Goal: Task Accomplishment & Management: Manage account settings

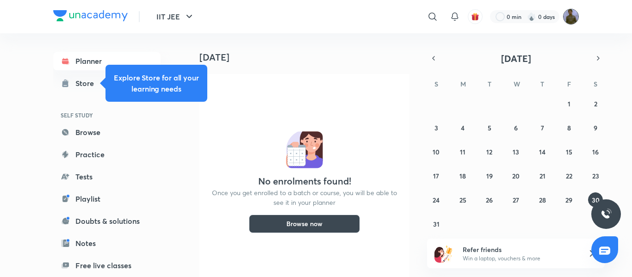
drag, startPoint x: 0, startPoint y: 0, endPoint x: 571, endPoint y: 10, distance: 571.4
click at [571, 10] on img at bounding box center [571, 17] width 16 height 16
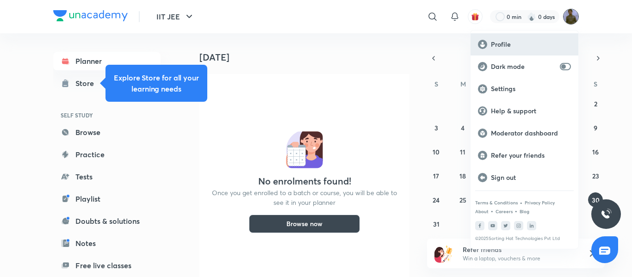
click at [501, 37] on div "Profile" at bounding box center [524, 44] width 108 height 22
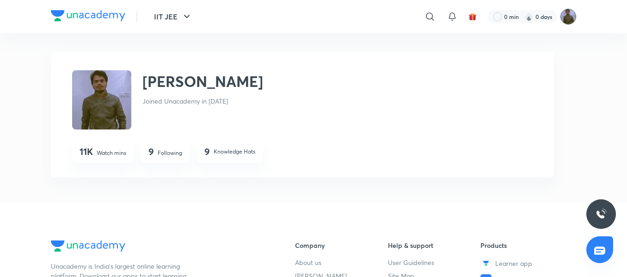
click at [568, 19] on img at bounding box center [569, 17] width 16 height 16
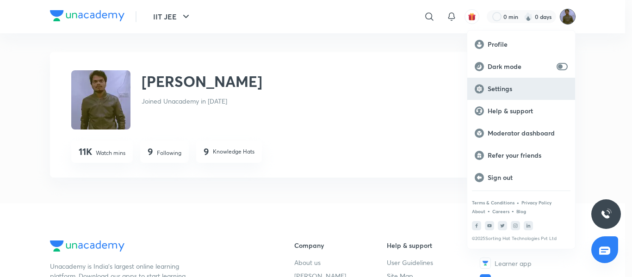
click at [505, 89] on p "Settings" at bounding box center [528, 89] width 80 height 8
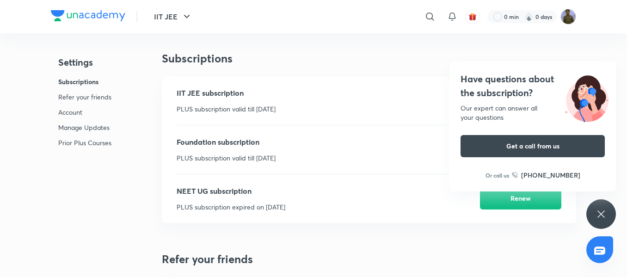
click at [604, 216] on icon at bounding box center [601, 213] width 7 height 7
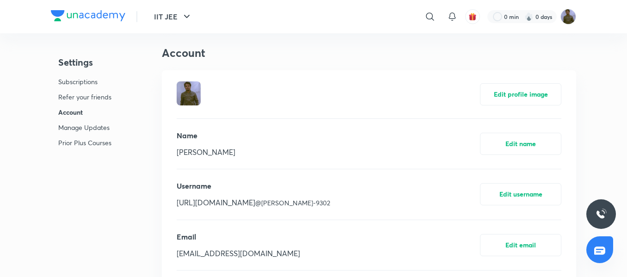
scroll to position [370, 0]
click at [346, 147] on div "Name [PERSON_NAME] Edit name" at bounding box center [369, 143] width 385 height 50
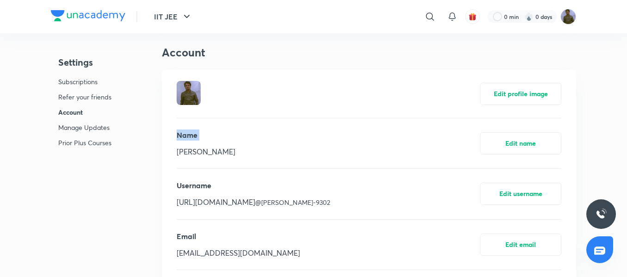
click at [351, 152] on div "Name [PERSON_NAME] Edit name" at bounding box center [369, 143] width 385 height 50
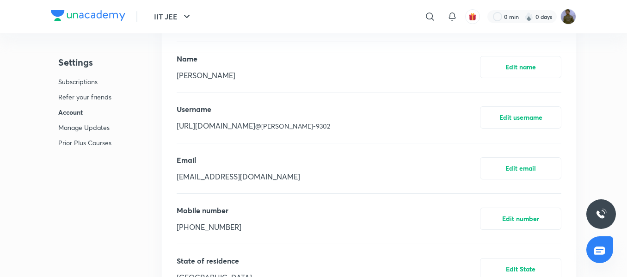
scroll to position [463, 0]
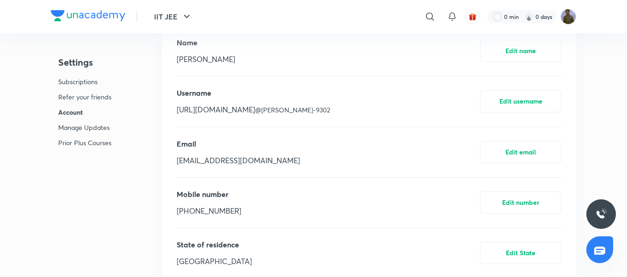
click at [385, 162] on div "Email [EMAIL_ADDRESS][DOMAIN_NAME] Edit email" at bounding box center [369, 152] width 385 height 50
click at [520, 151] on button "Edit email" at bounding box center [520, 151] width 81 height 22
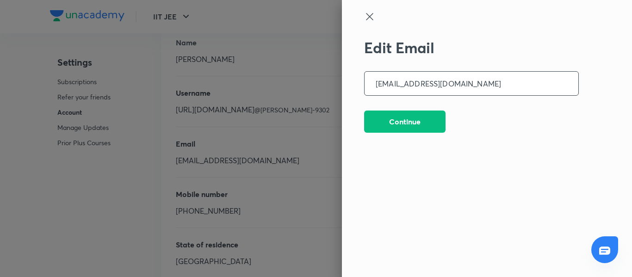
click at [391, 84] on input "[EMAIL_ADDRESS][DOMAIN_NAME]" at bounding box center [472, 84] width 214 height 24
type input "[PERSON_NAME][EMAIL_ADDRESS][DOMAIN_NAME]"
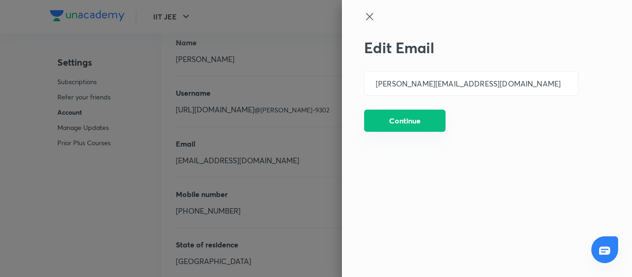
click at [416, 118] on button "Continue" at bounding box center [404, 121] width 81 height 22
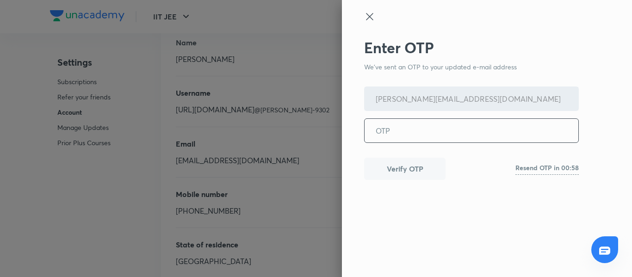
click at [411, 129] on input "tel" at bounding box center [472, 131] width 214 height 24
click at [399, 133] on input "tel" at bounding box center [472, 131] width 214 height 24
paste input "431167"
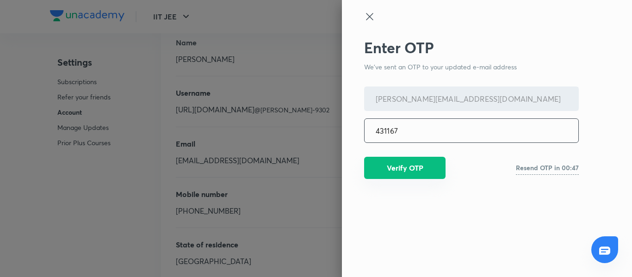
type input "431167"
click at [403, 175] on button "Verify OTP" at bounding box center [404, 168] width 81 height 22
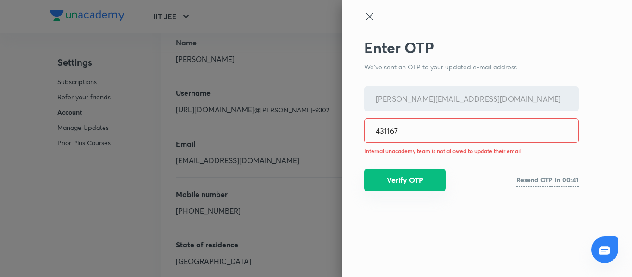
click at [420, 184] on button "Verify OTP" at bounding box center [404, 180] width 81 height 22
click at [371, 18] on icon at bounding box center [369, 16] width 7 height 7
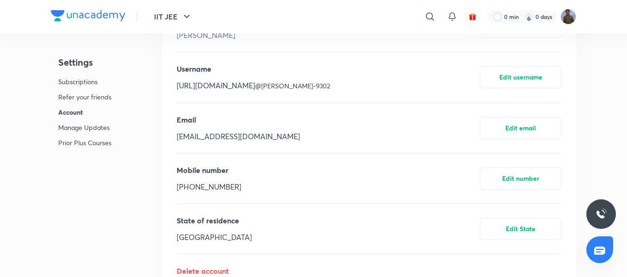
scroll to position [509, 0]
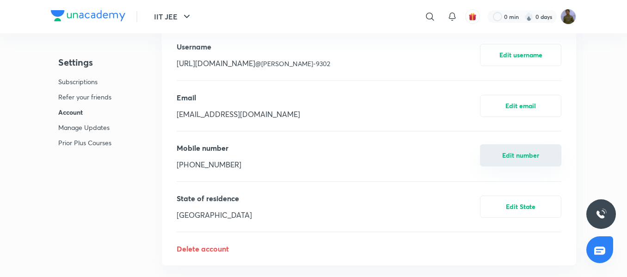
click at [512, 156] on button "Edit number" at bounding box center [520, 155] width 81 height 22
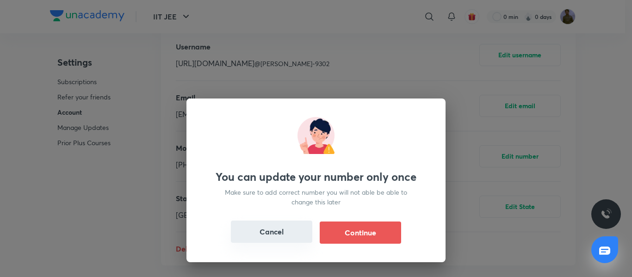
click at [262, 233] on button "Cancel" at bounding box center [271, 232] width 81 height 22
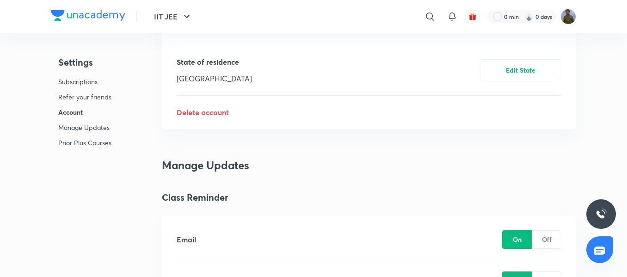
scroll to position [648, 0]
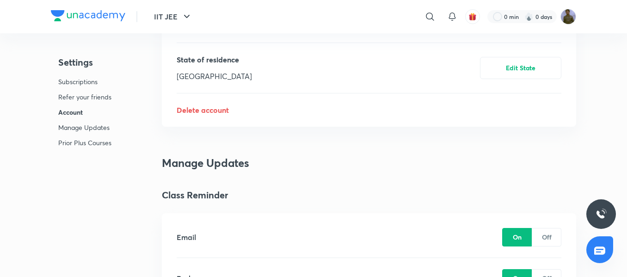
click at [183, 111] on p "Delete account" at bounding box center [369, 110] width 385 height 11
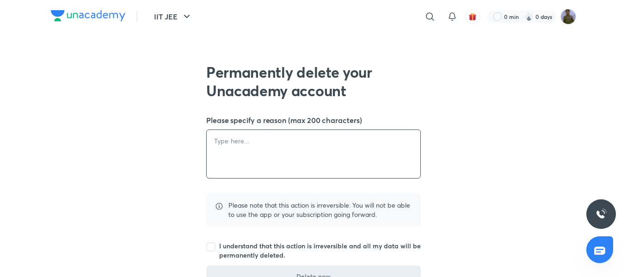
click at [251, 143] on textarea at bounding box center [314, 154] width 214 height 48
click at [225, 143] on textarea at bounding box center [314, 154] width 214 height 48
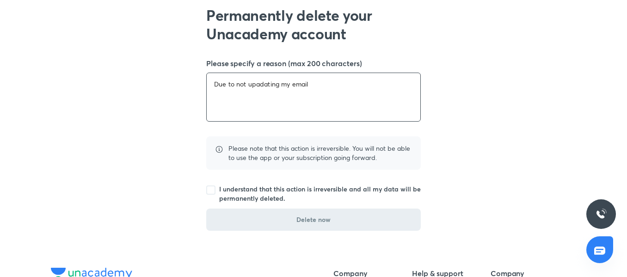
scroll to position [139, 0]
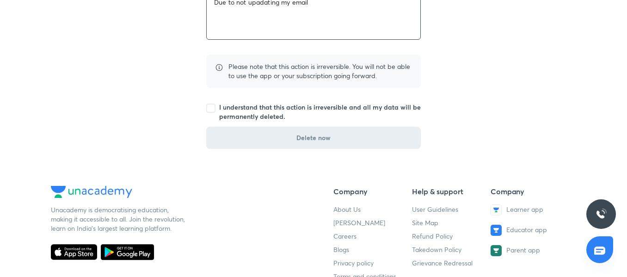
type textarea "Due to not upadating my email"
click at [212, 110] on span at bounding box center [210, 108] width 9 height 9
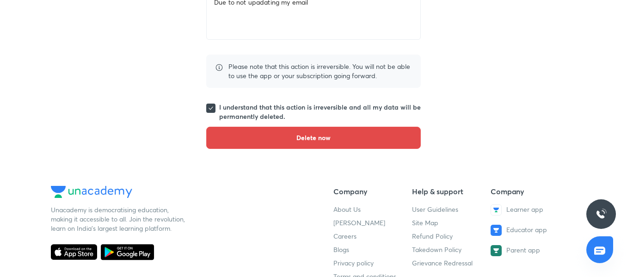
click at [301, 136] on span "Delete now" at bounding box center [314, 137] width 34 height 9
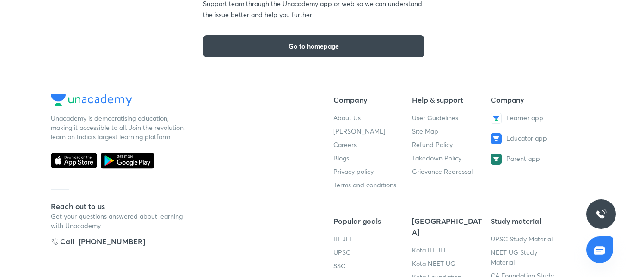
scroll to position [0, 0]
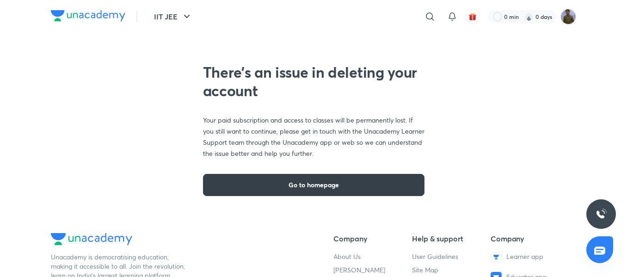
click at [318, 185] on span "Go to homepage" at bounding box center [314, 184] width 50 height 9
